Goal: Communication & Community: Answer question/provide support

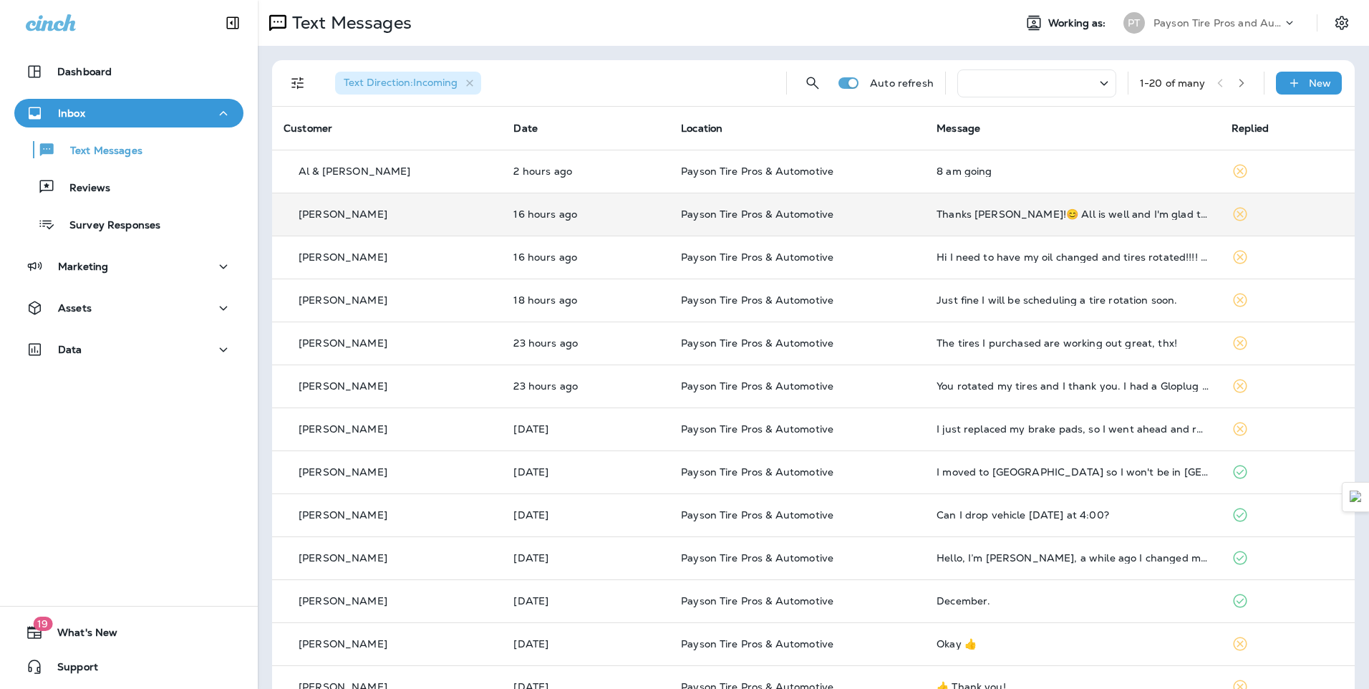
click at [458, 218] on div "[PERSON_NAME]" at bounding box center [387, 214] width 207 height 15
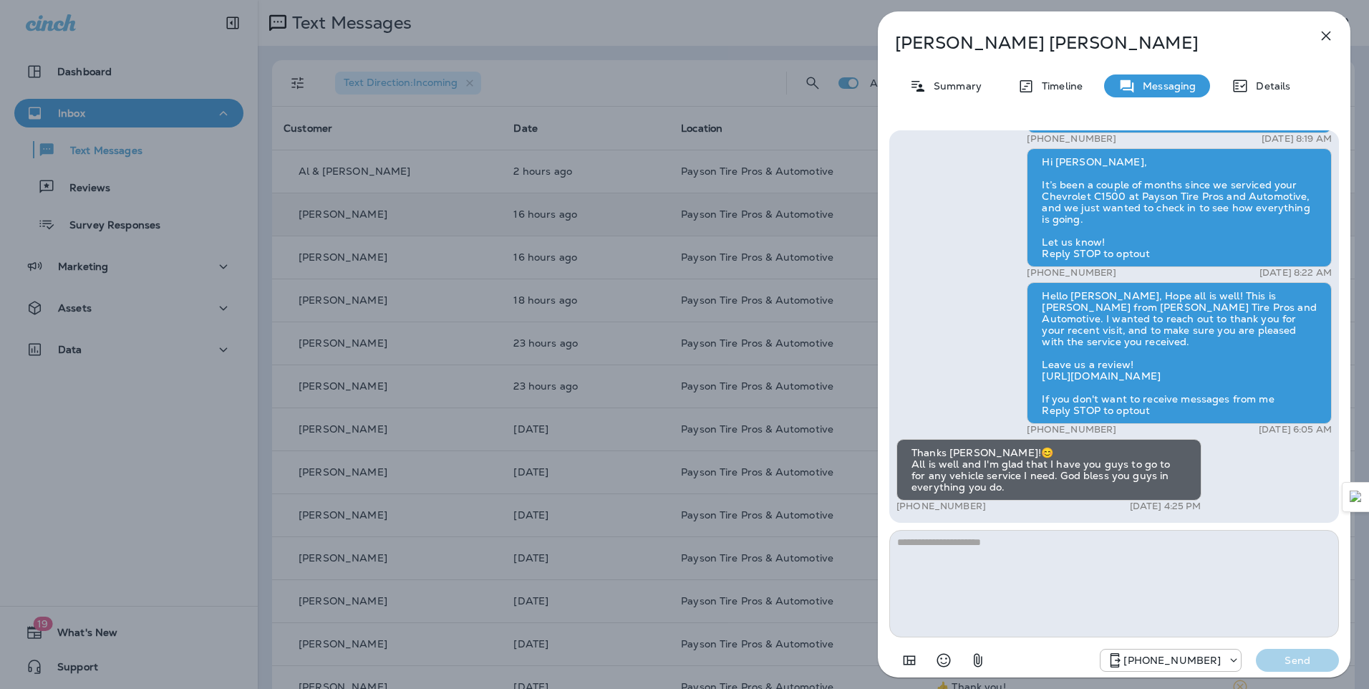
click at [453, 212] on div "[PERSON_NAME] Summary Timeline Messaging Details Hello [PERSON_NAME], Hope all …" at bounding box center [684, 344] width 1369 height 689
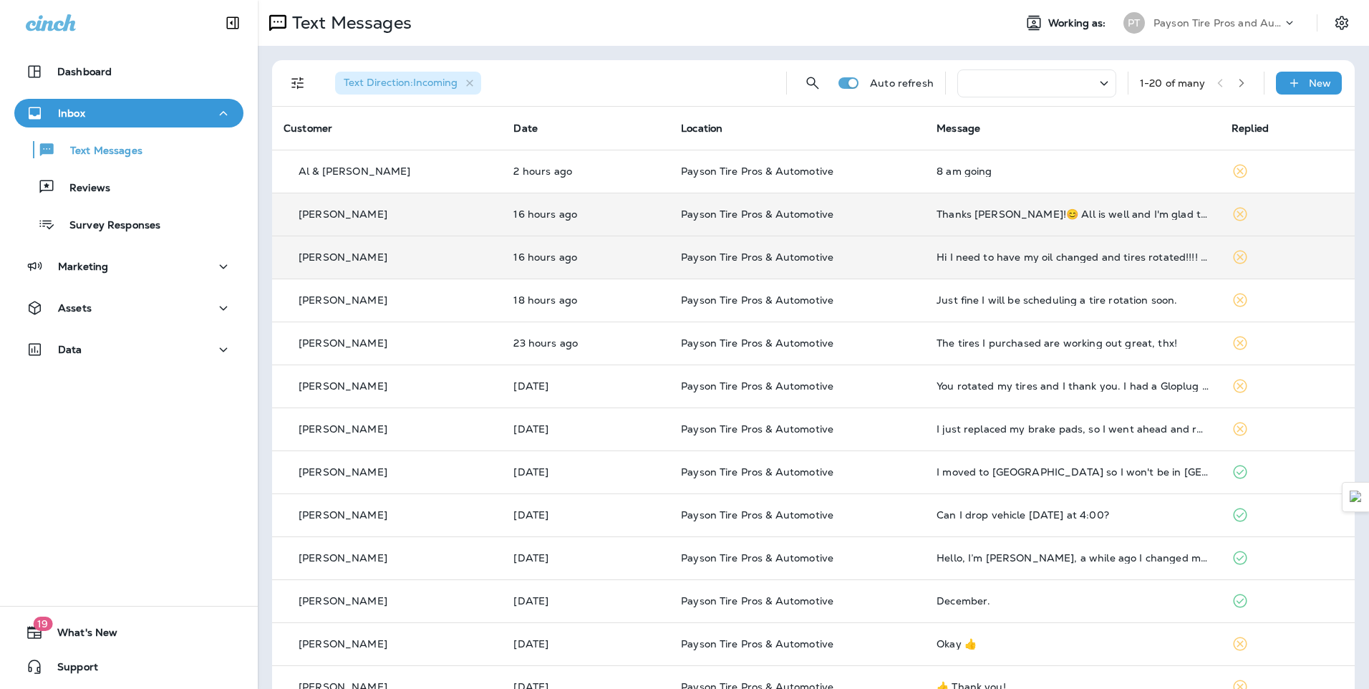
click at [438, 266] on td "[PERSON_NAME]" at bounding box center [387, 257] width 230 height 43
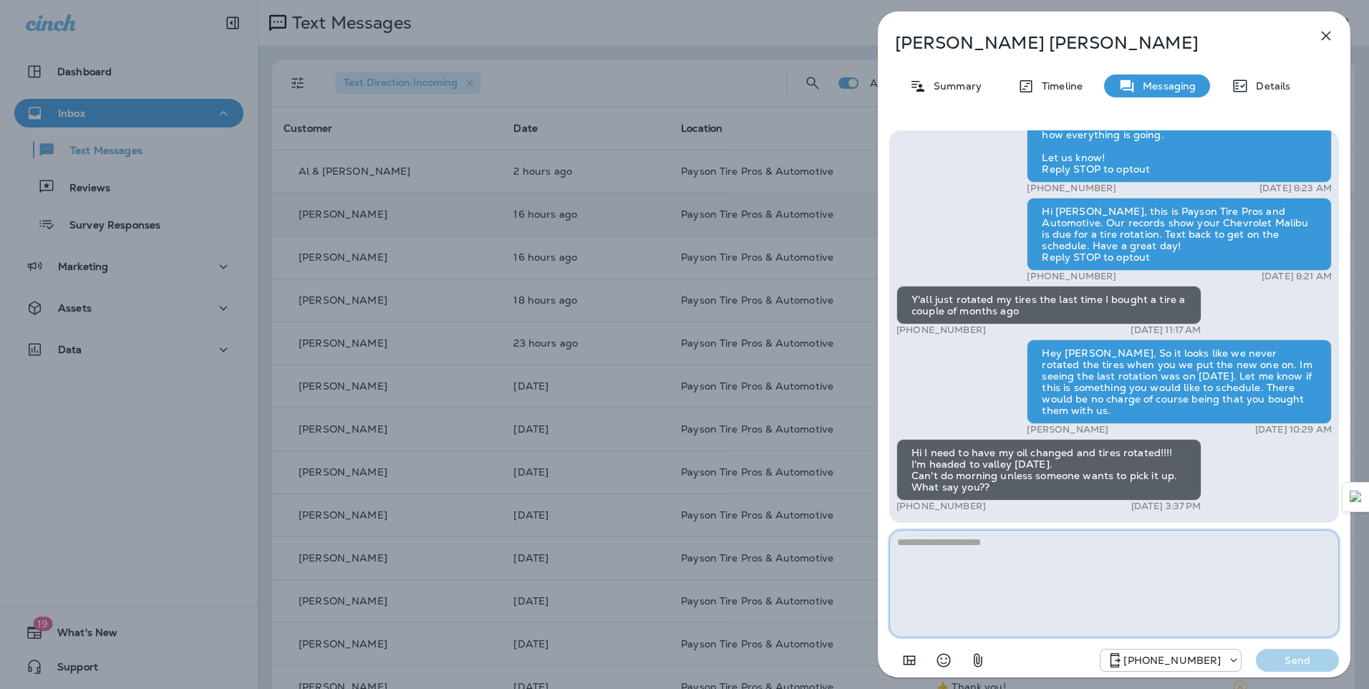
click at [928, 554] on textarea at bounding box center [1115, 583] width 450 height 107
type textarea "*"
click at [1024, 555] on textarea "**********" at bounding box center [1115, 583] width 450 height 107
type textarea "**********"
click at [1305, 663] on p "Send" at bounding box center [1298, 660] width 60 height 13
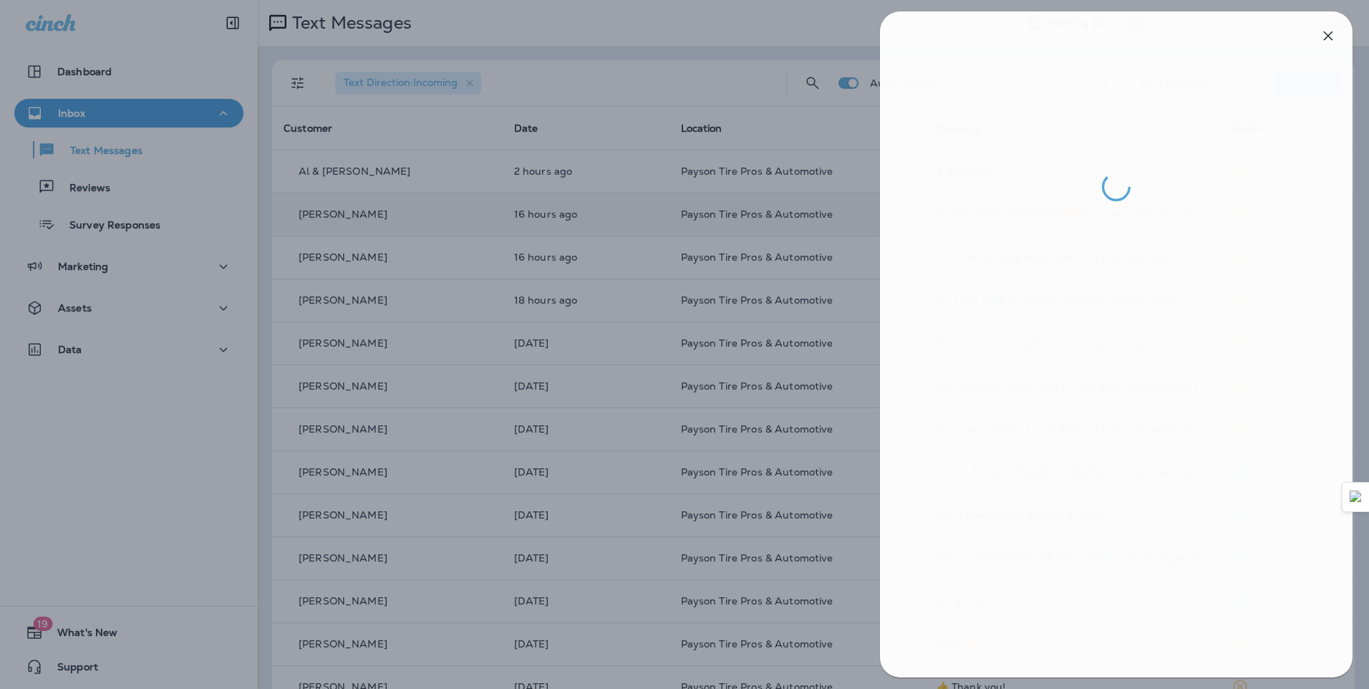
click at [423, 177] on div at bounding box center [686, 344] width 1369 height 689
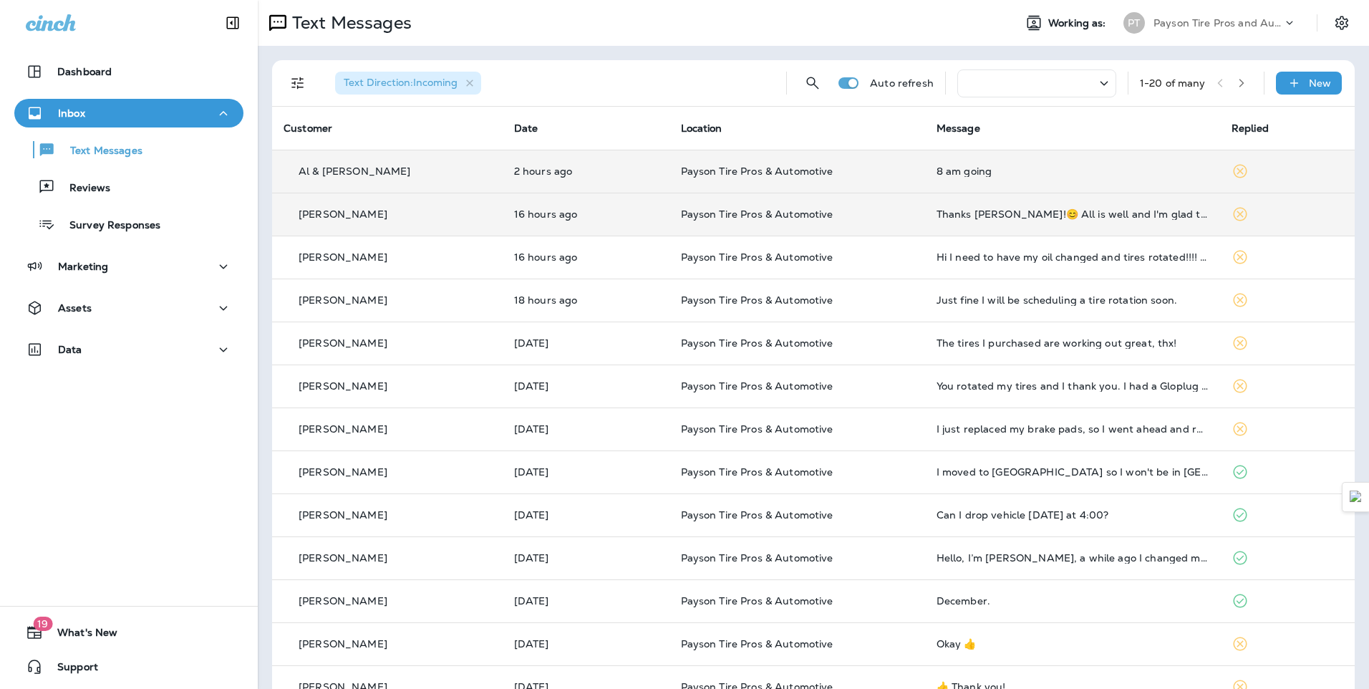
click at [427, 173] on div "Al & [PERSON_NAME]" at bounding box center [388, 171] width 208 height 15
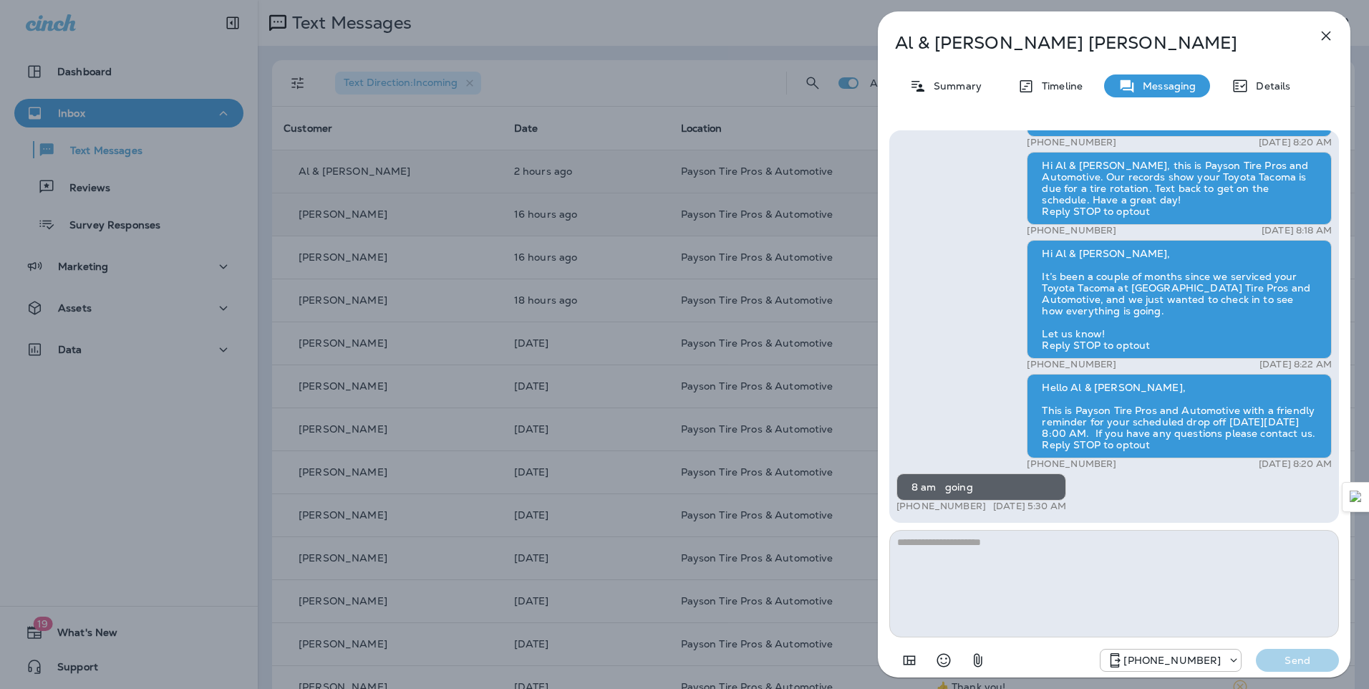
click at [392, 119] on div "Al & [PERSON_NAME] Summary Timeline Messaging Details Hello Al & [PERSON_NAME],…" at bounding box center [684, 344] width 1369 height 689
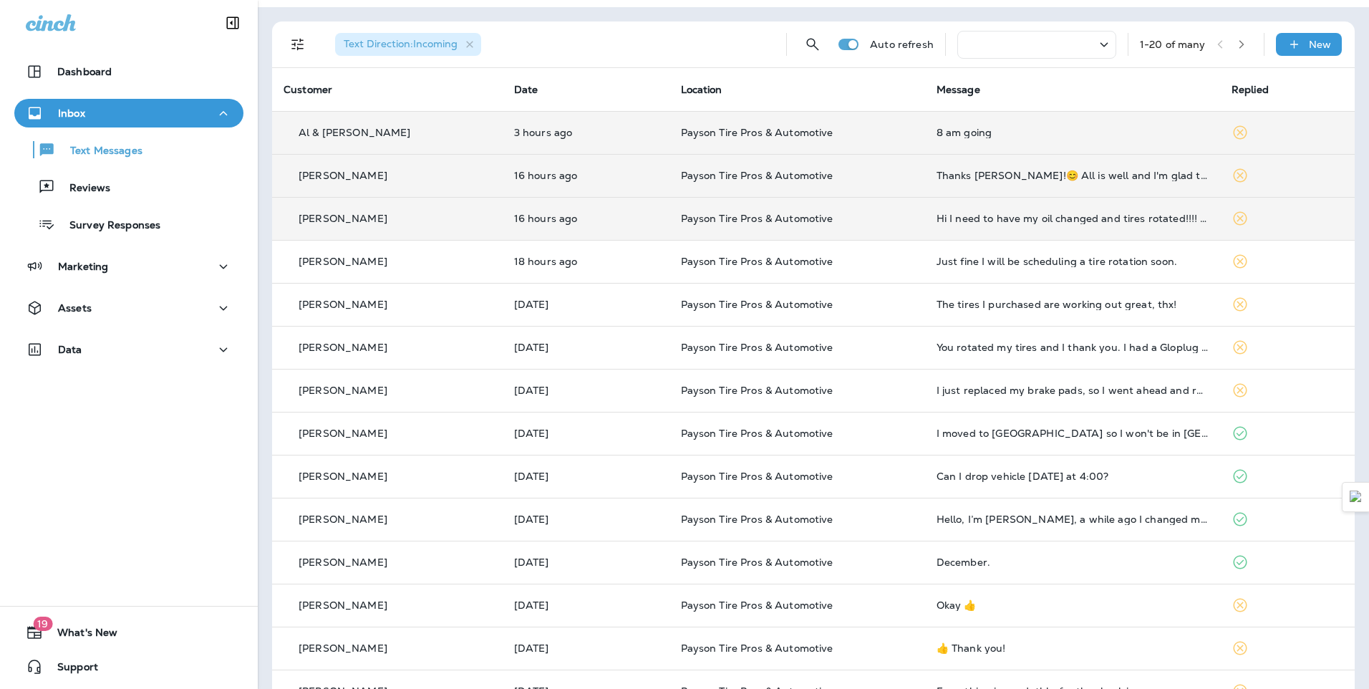
scroll to position [72, 0]
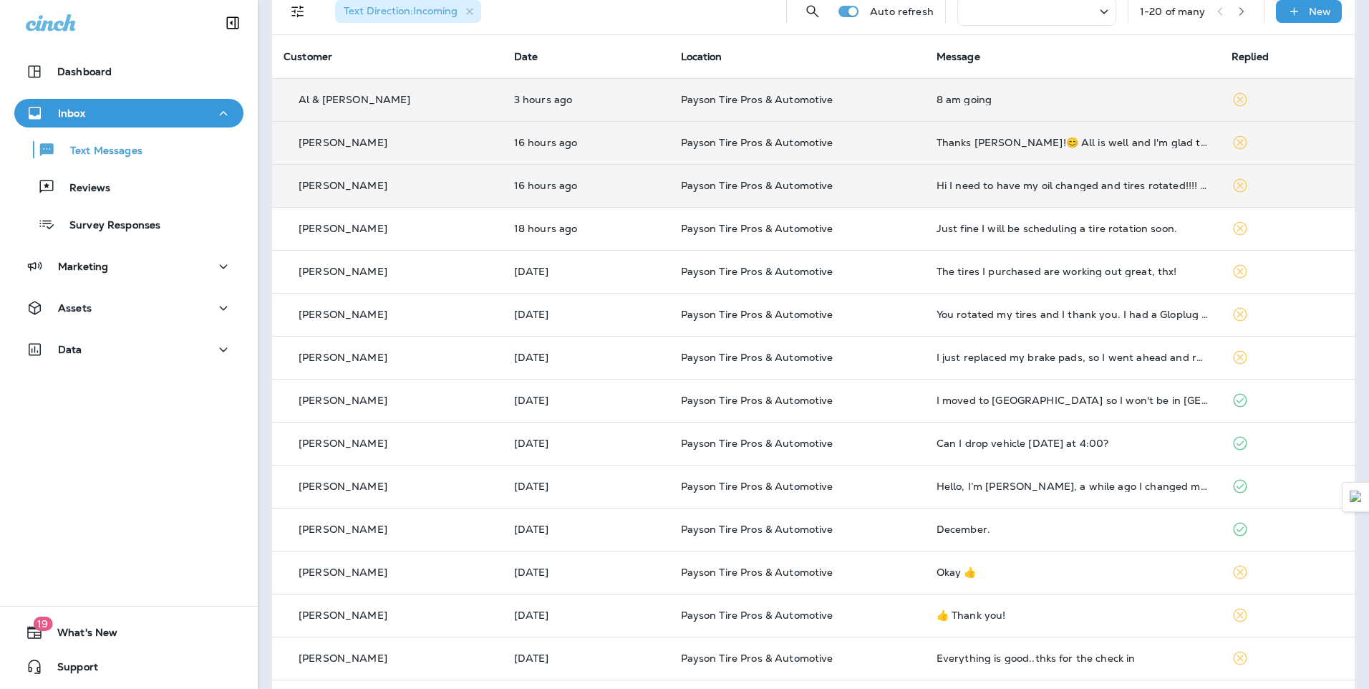
click at [412, 196] on td "[PERSON_NAME]" at bounding box center [387, 185] width 231 height 43
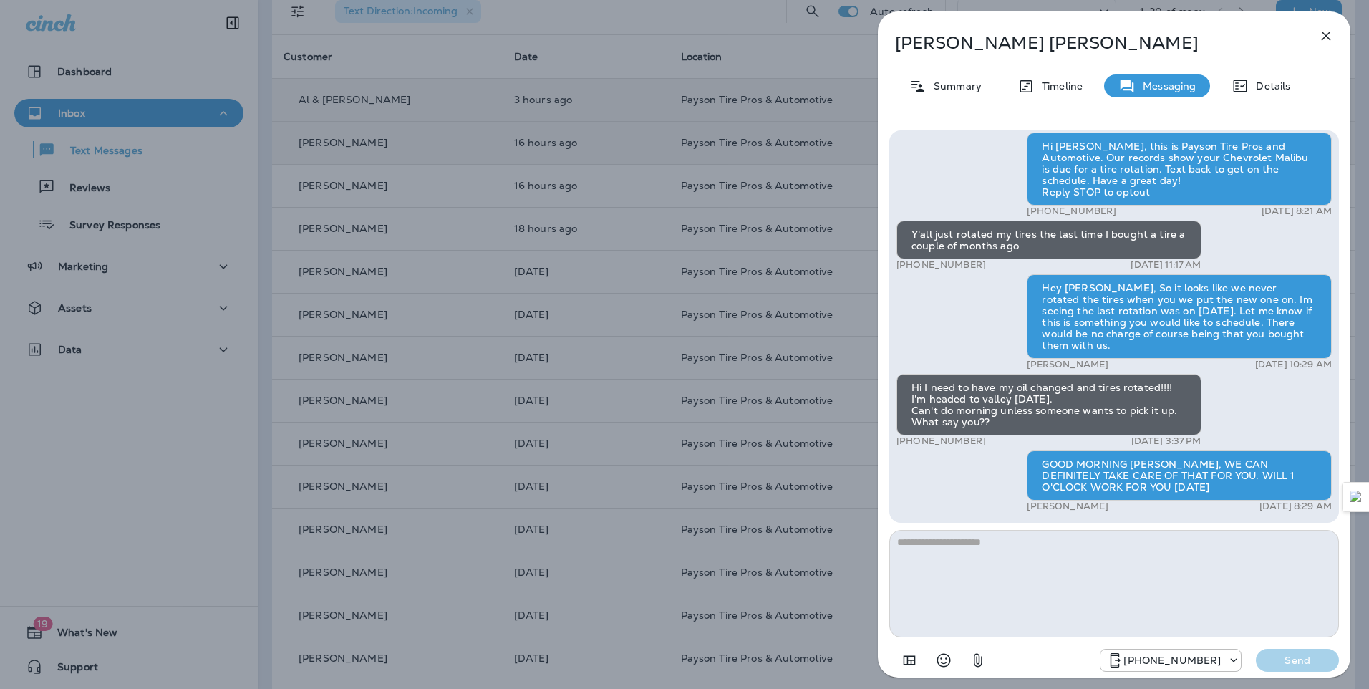
click at [408, 189] on div "[PERSON_NAME] Summary Timeline Messaging Details Hello [PERSON_NAME], Hope all …" at bounding box center [684, 344] width 1369 height 689
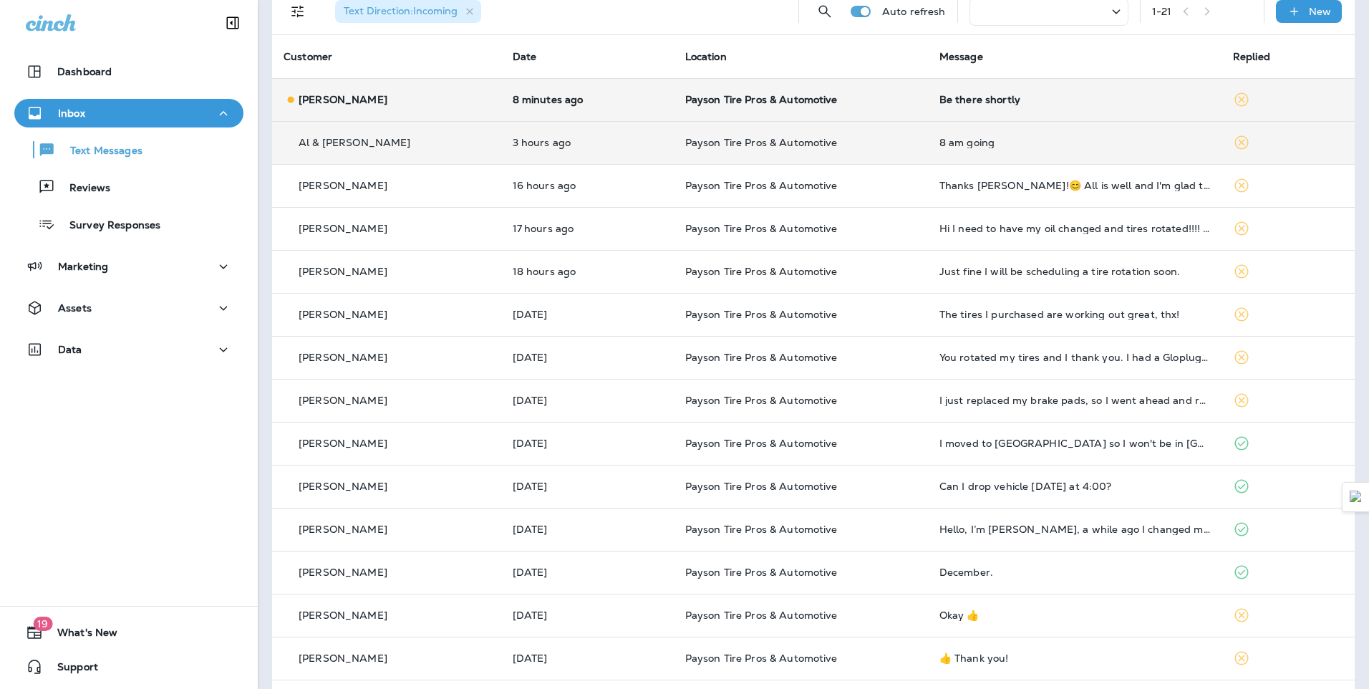
click at [448, 105] on div "[PERSON_NAME]" at bounding box center [387, 99] width 206 height 15
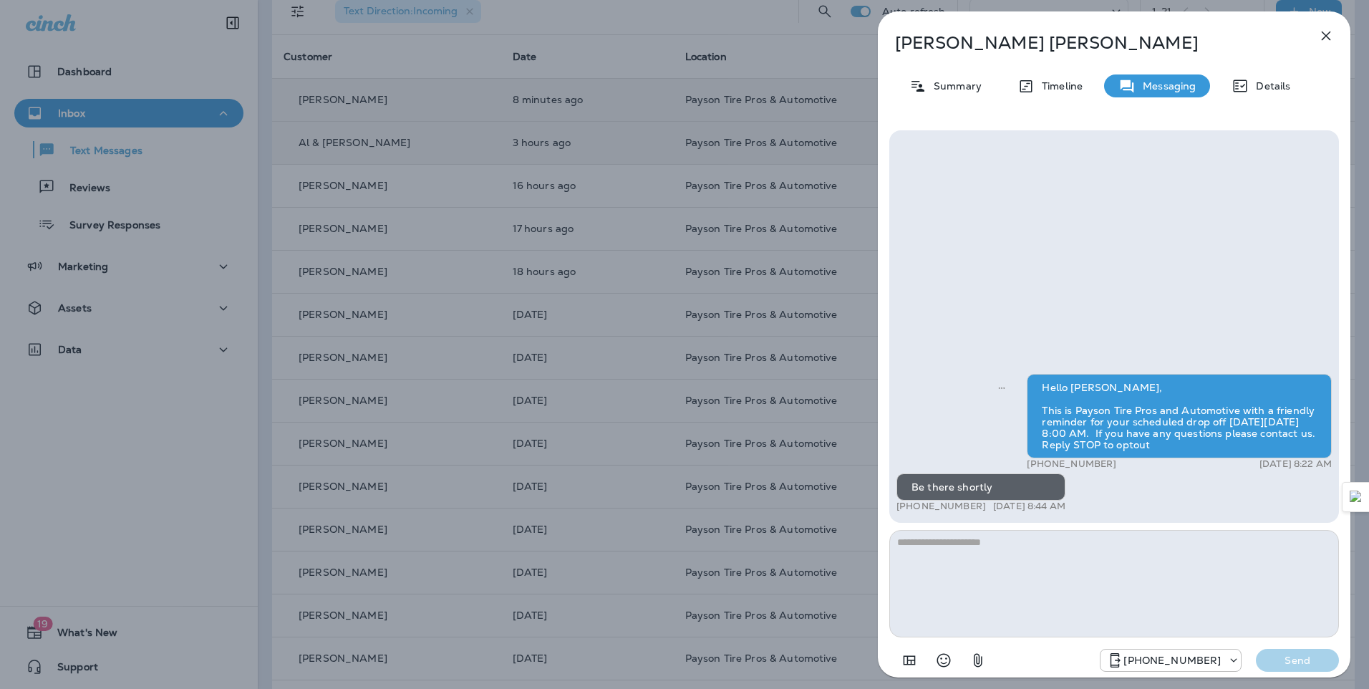
click at [181, 67] on div "[PERSON_NAME] Summary Timeline Messaging Details Hello [PERSON_NAME], This is P…" at bounding box center [684, 344] width 1369 height 689
